Goal: Subscribe to service/newsletter

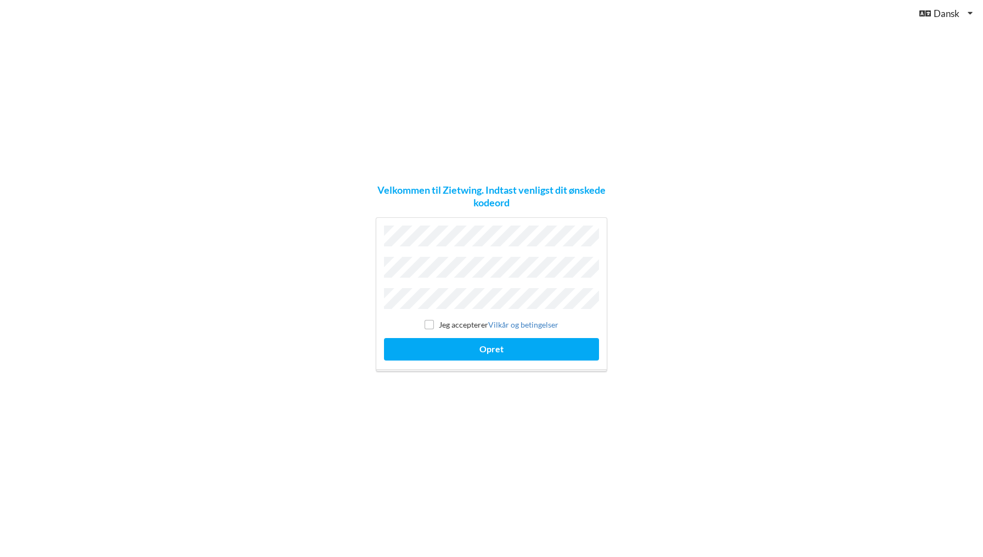
click at [468, 322] on label "Jeg accepterer Vilkår og betingelser" at bounding box center [492, 324] width 134 height 9
click at [432, 322] on input "checkbox" at bounding box center [429, 324] width 9 height 9
checkbox input "true"
click at [446, 341] on button "Opret" at bounding box center [491, 349] width 215 height 22
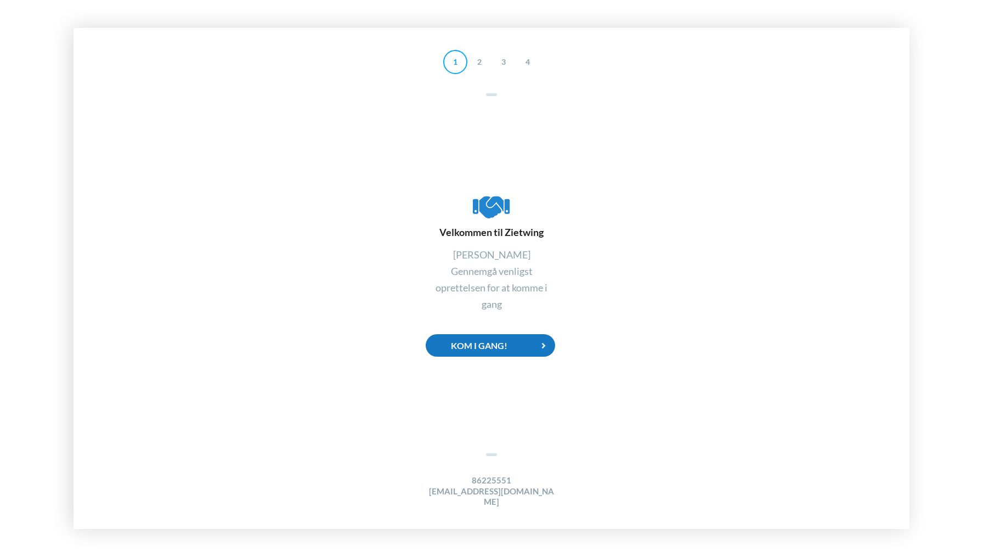
click at [470, 351] on div "Kom i gang!" at bounding box center [491, 345] width 130 height 22
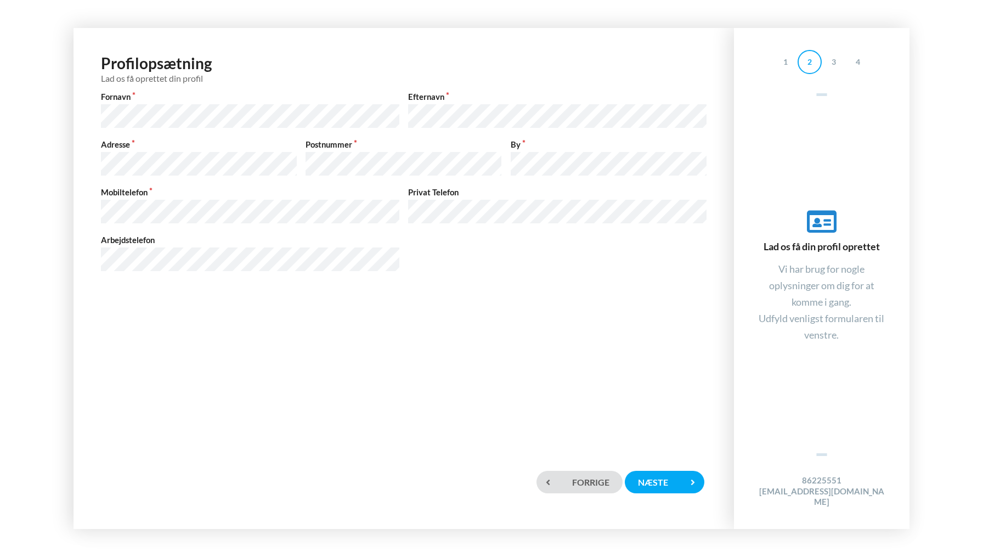
click at [285, 348] on div "Profilopsætning Lad os få oprettet din profil Fornavn Efternavn Adresse Postnum…" at bounding box center [404, 242] width 638 height 407
click at [662, 478] on div "Næste" at bounding box center [664, 482] width 79 height 22
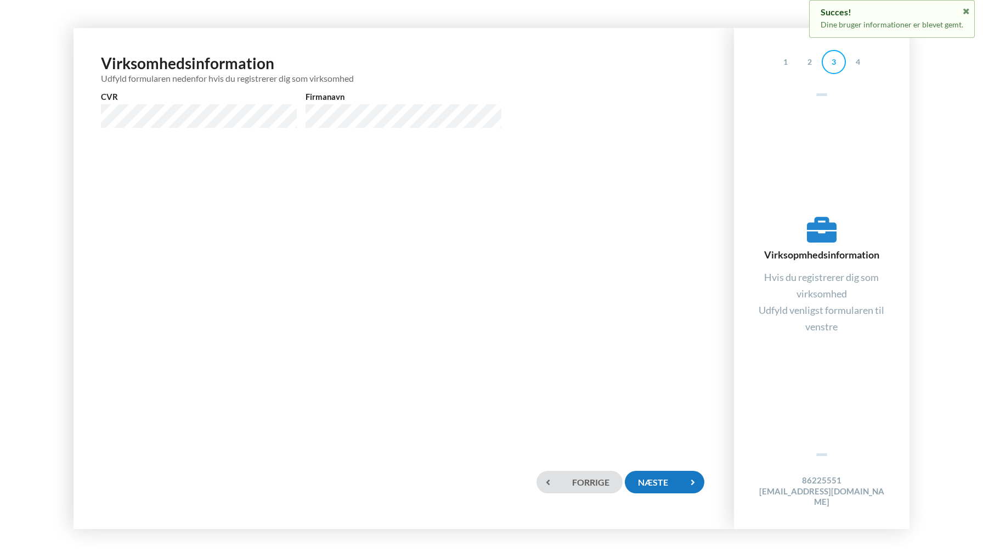
click at [672, 483] on div "Næste" at bounding box center [664, 482] width 79 height 22
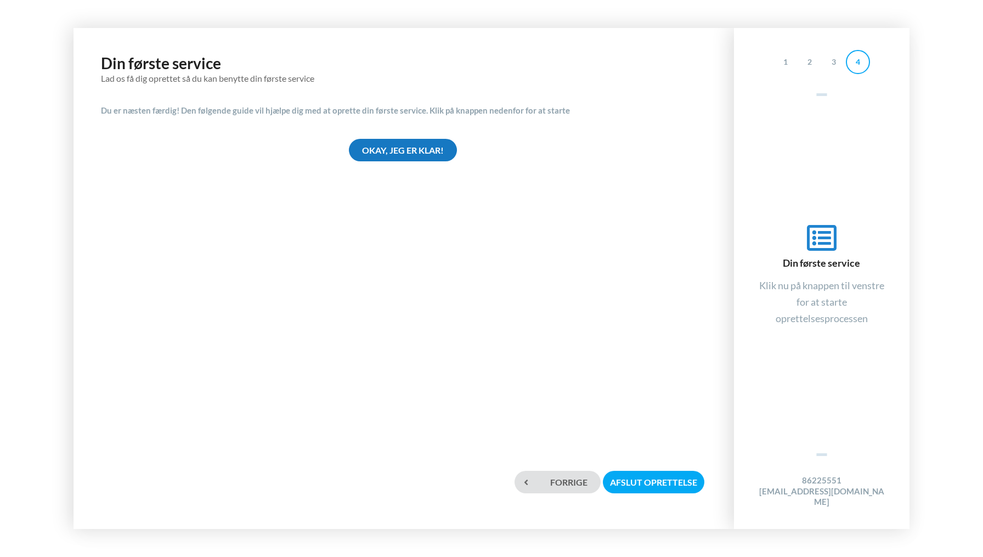
click at [393, 151] on div "Okay, jeg er klar!" at bounding box center [403, 150] width 108 height 22
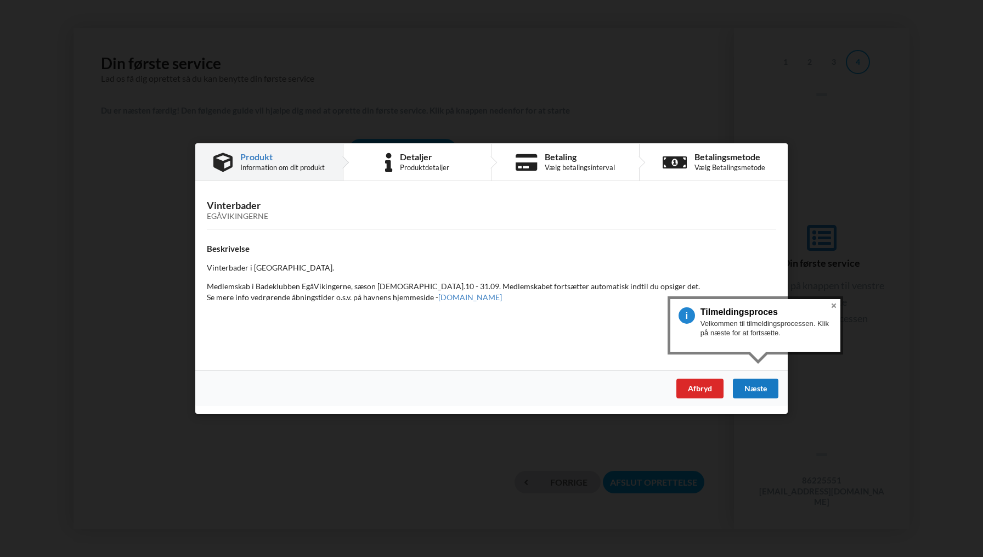
click at [768, 385] on div "Næste" at bounding box center [756, 389] width 46 height 20
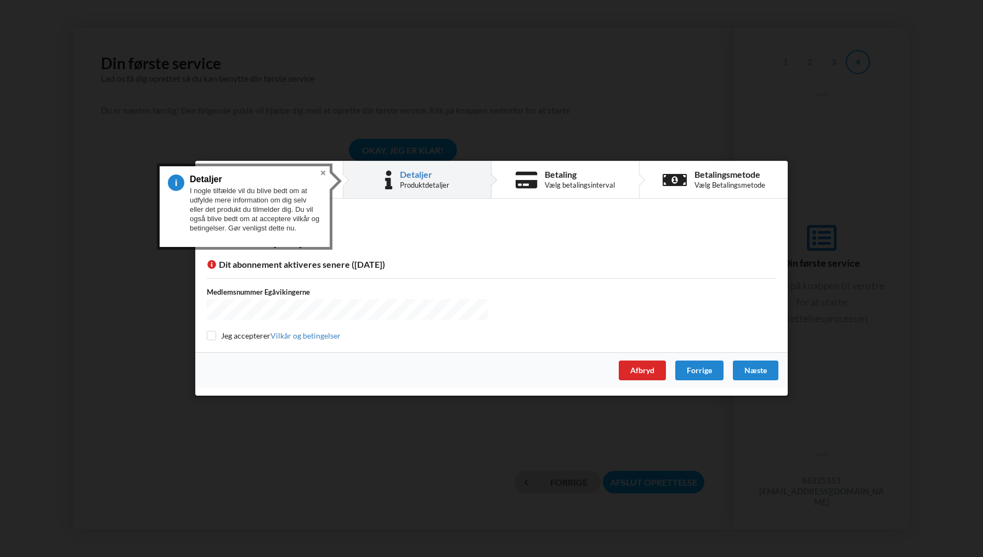
click at [215, 334] on input "checkbox" at bounding box center [211, 335] width 9 height 9
checkbox input "true"
click at [325, 171] on button "Close" at bounding box center [323, 172] width 13 height 13
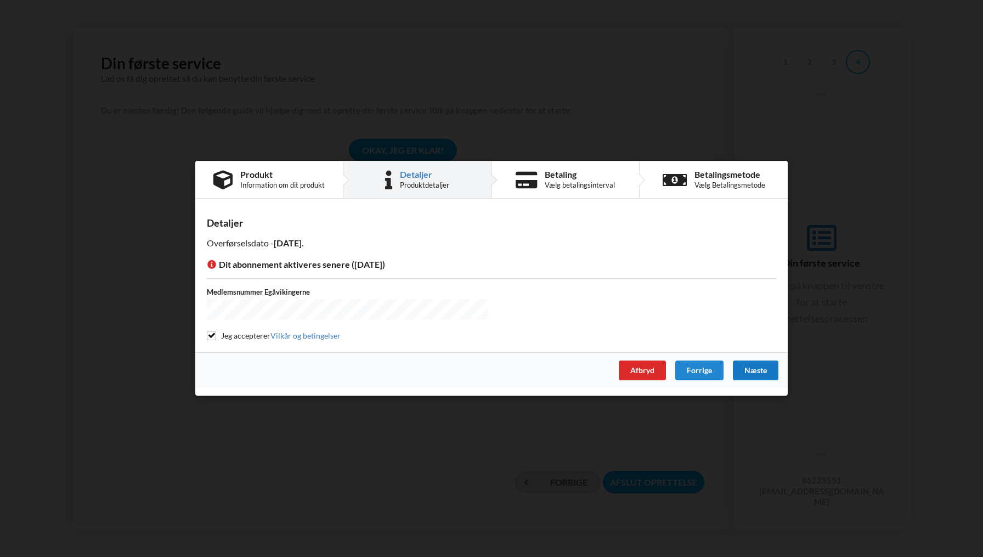
click at [752, 367] on div "Næste" at bounding box center [756, 371] width 46 height 20
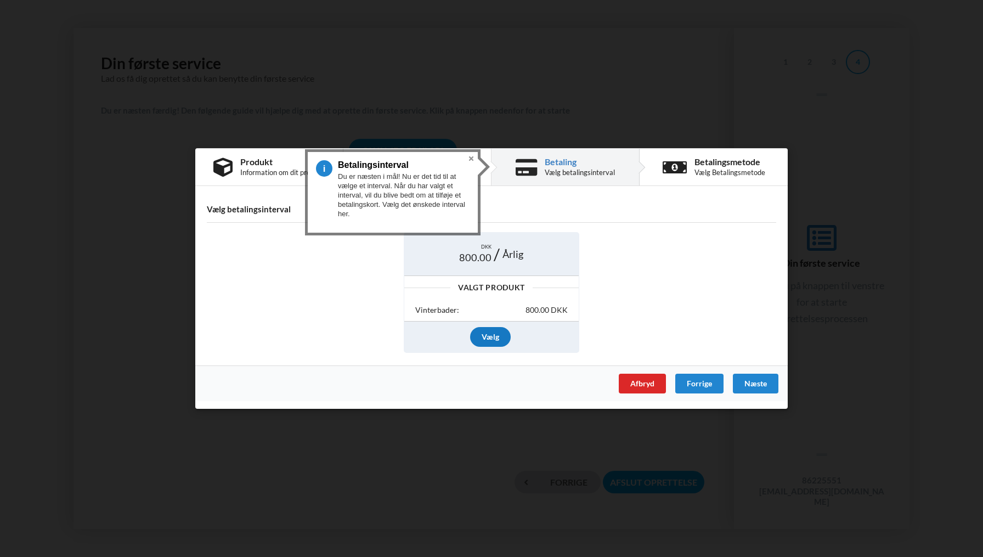
click at [495, 340] on div "Vælg" at bounding box center [490, 337] width 41 height 20
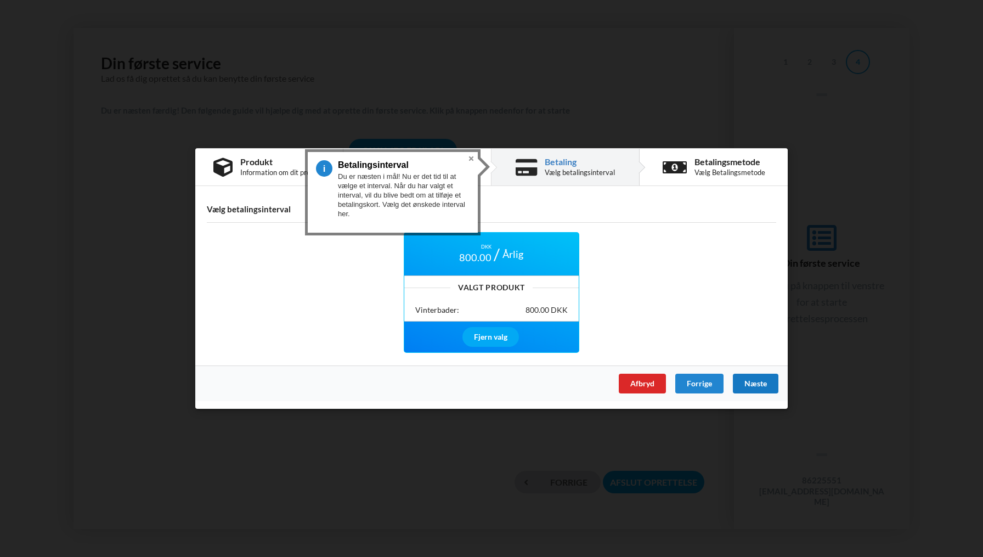
click at [744, 381] on div "Næste" at bounding box center [756, 384] width 46 height 20
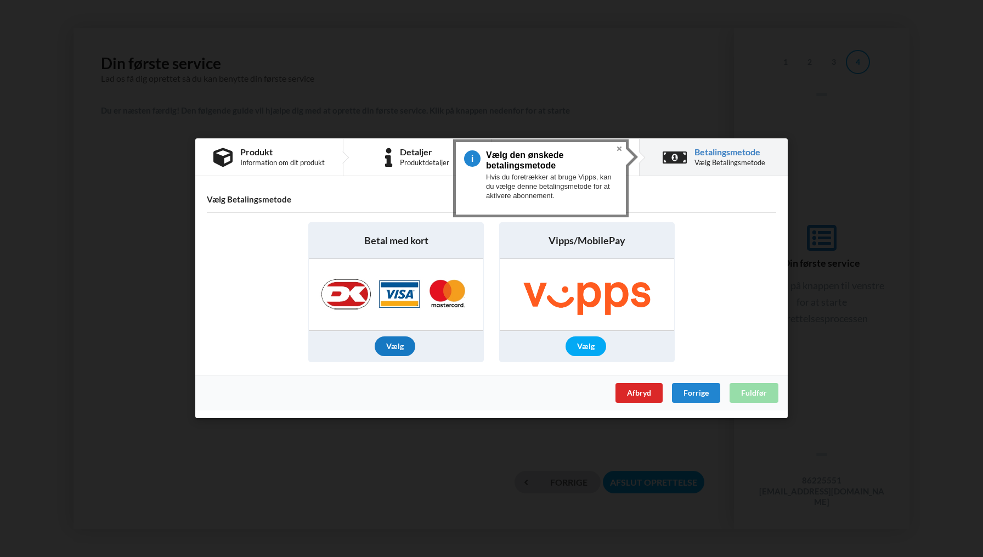
click at [390, 350] on div "Vælg" at bounding box center [395, 347] width 41 height 20
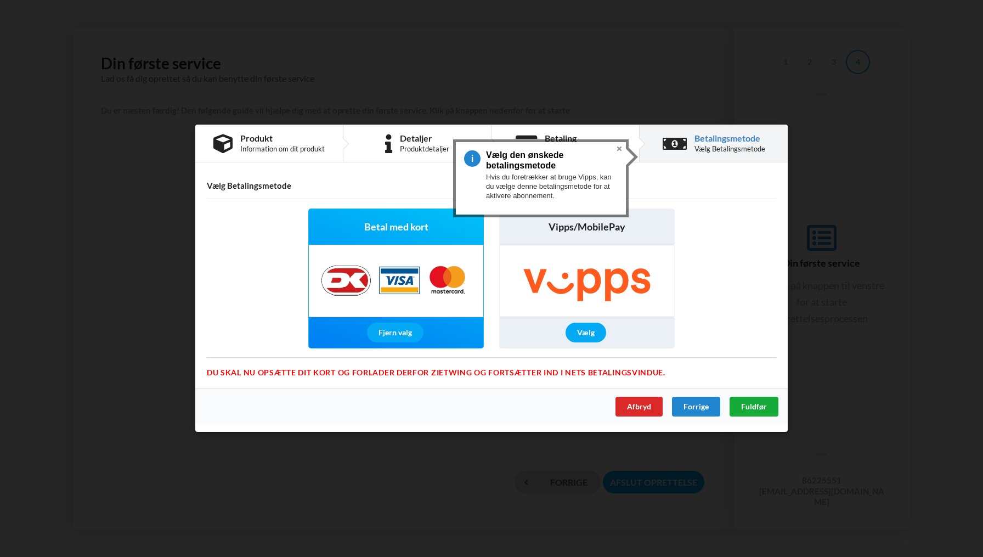
click at [746, 402] on span "Fuldfør" at bounding box center [754, 406] width 26 height 9
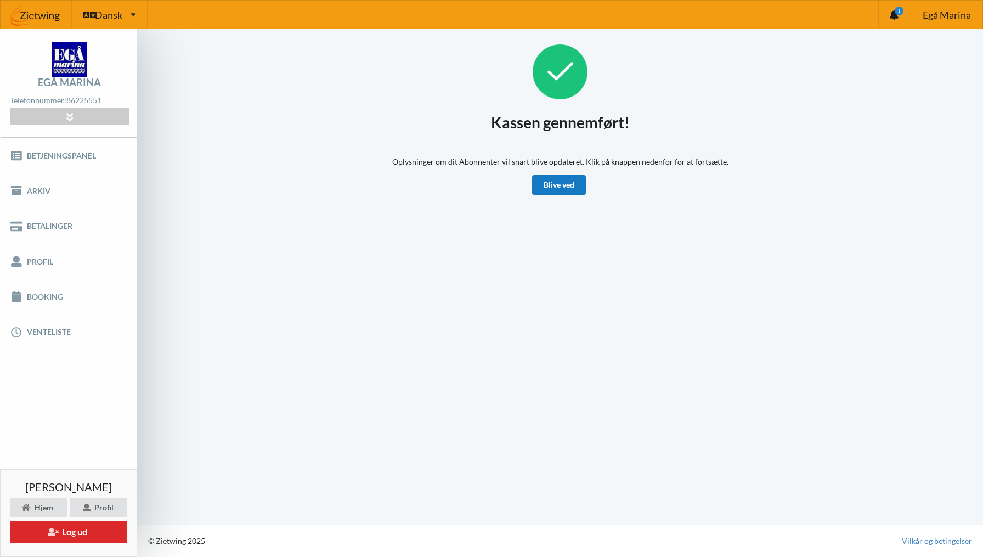
click at [562, 175] on link "Blive ved" at bounding box center [559, 185] width 54 height 20
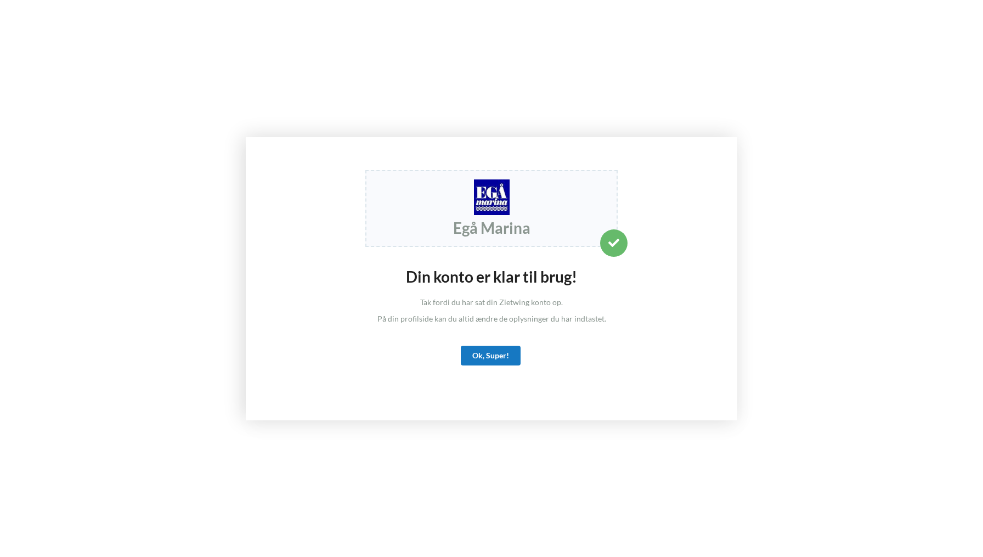
click at [498, 357] on div "Ok, Super!" at bounding box center [491, 356] width 60 height 20
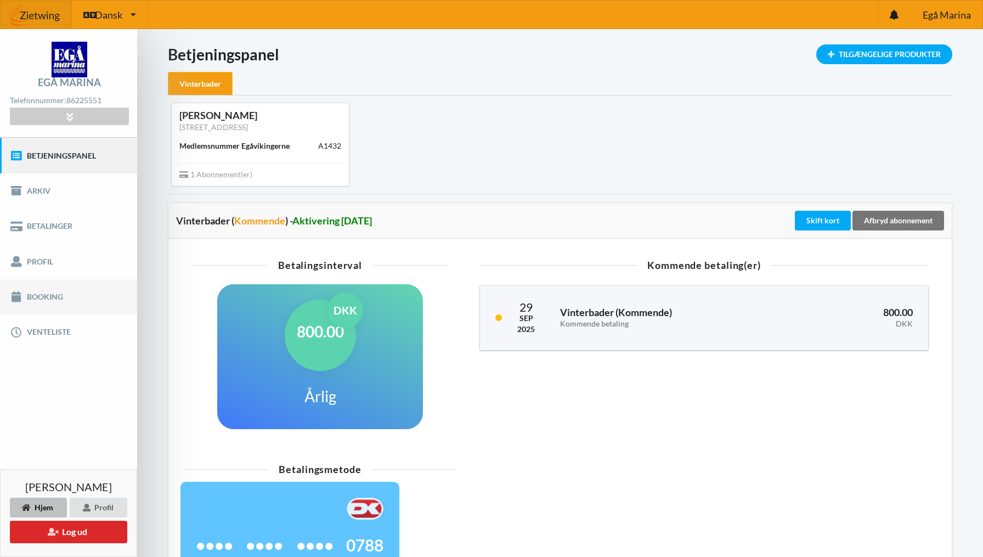
click at [43, 299] on link "Booking" at bounding box center [68, 296] width 137 height 35
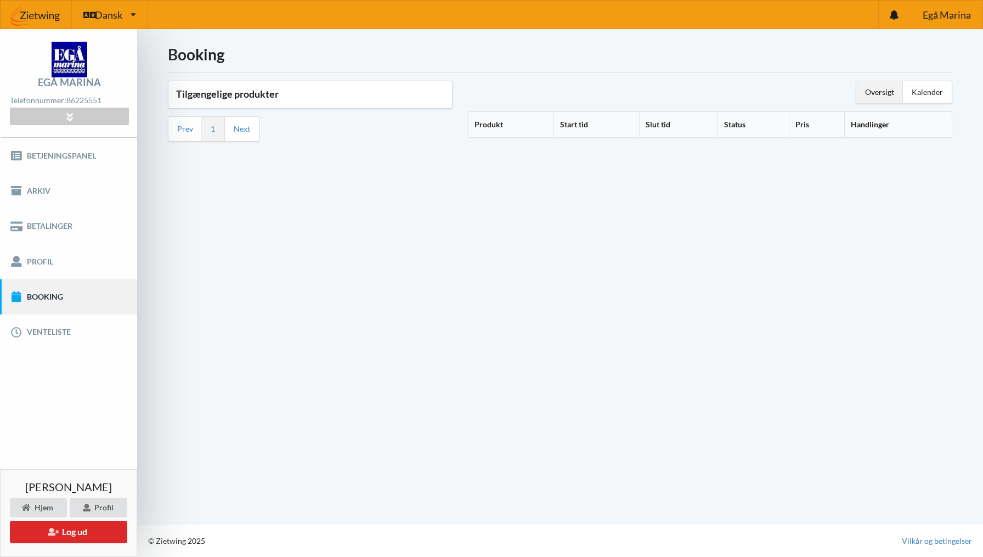
click at [268, 97] on h3 "Tilgængelige produkter" at bounding box center [310, 94] width 268 height 13
click at [247, 142] on div "Tilgængelige produkter Prev 1 Next" at bounding box center [310, 113] width 300 height 81
click at [61, 151] on link "Betjeningspanel" at bounding box center [68, 155] width 137 height 35
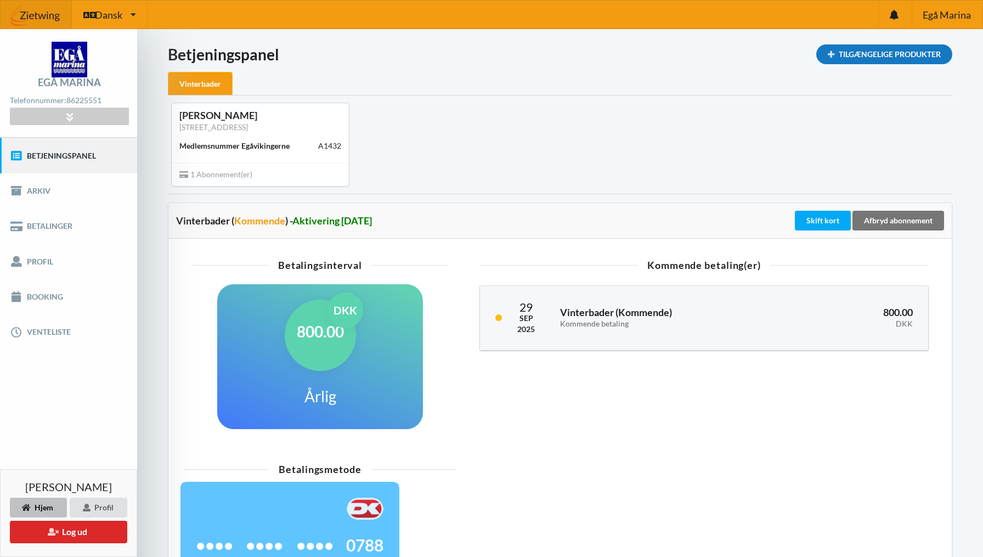
click at [914, 51] on div "Tilgængelige Produkter" at bounding box center [885, 54] width 136 height 20
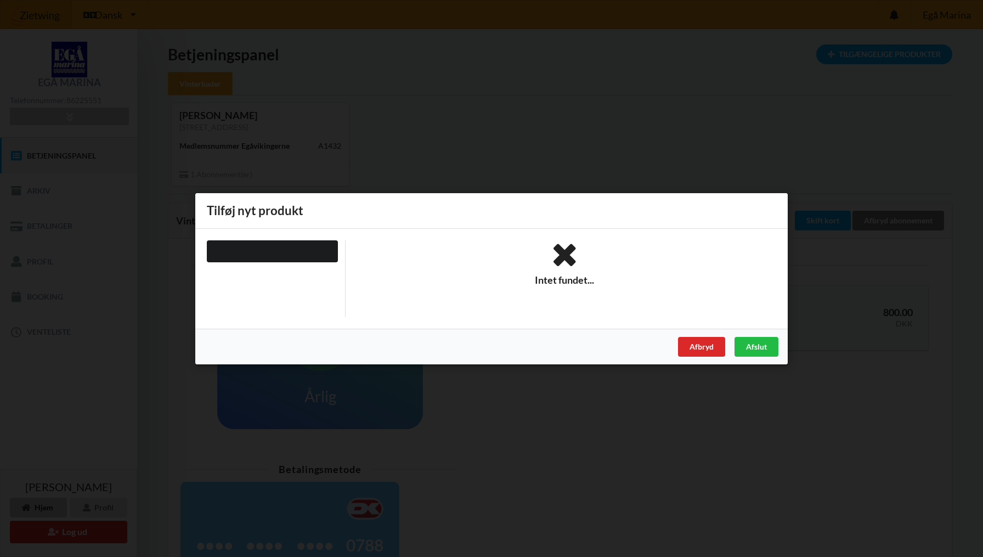
click at [702, 157] on div "Acceptér vilkår og betingelser Brugerbetingelser, Privatlivspolitik samt erklær…" at bounding box center [491, 278] width 983 height 557
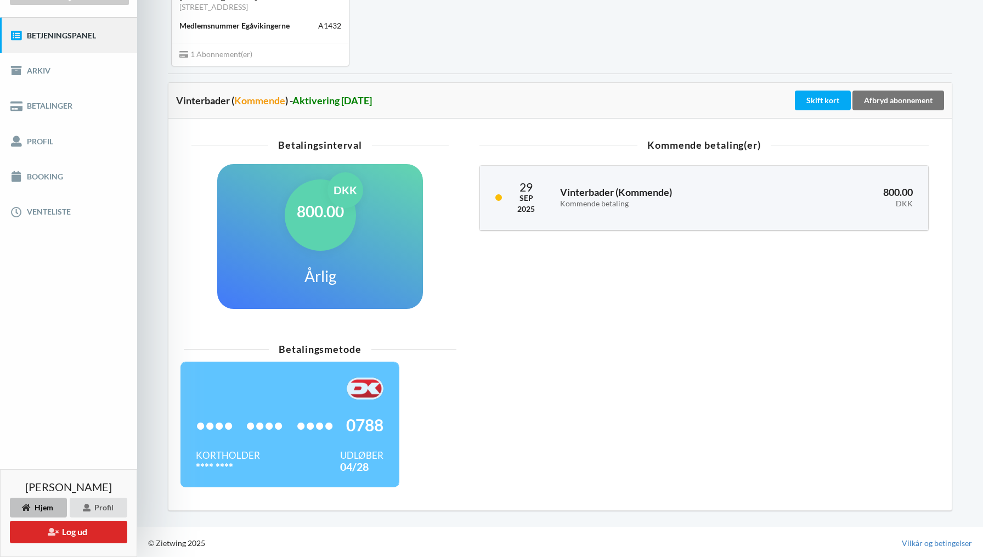
scroll to position [120, 0]
